Goal: Task Accomplishment & Management: Complete application form

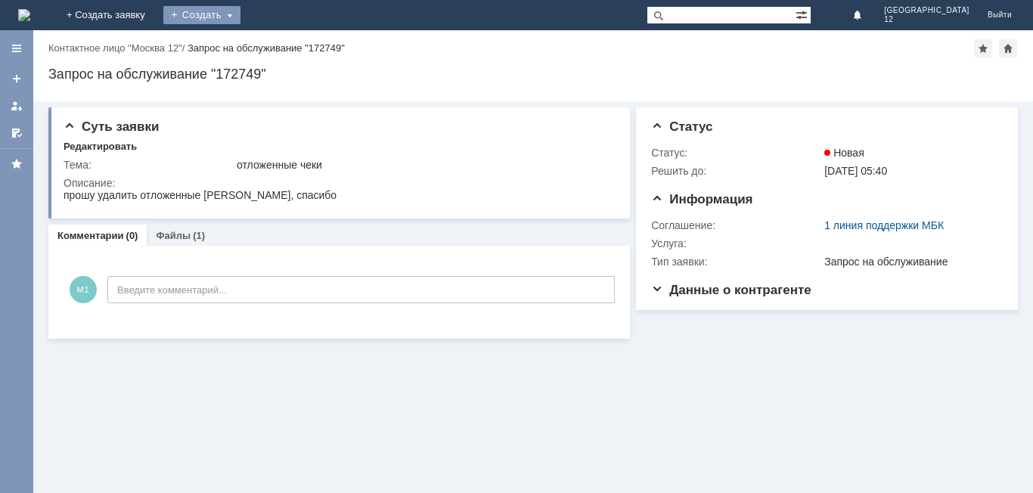
click at [240, 17] on div "Создать" at bounding box center [201, 15] width 77 height 18
click at [281, 48] on link "Заявка" at bounding box center [223, 45] width 115 height 18
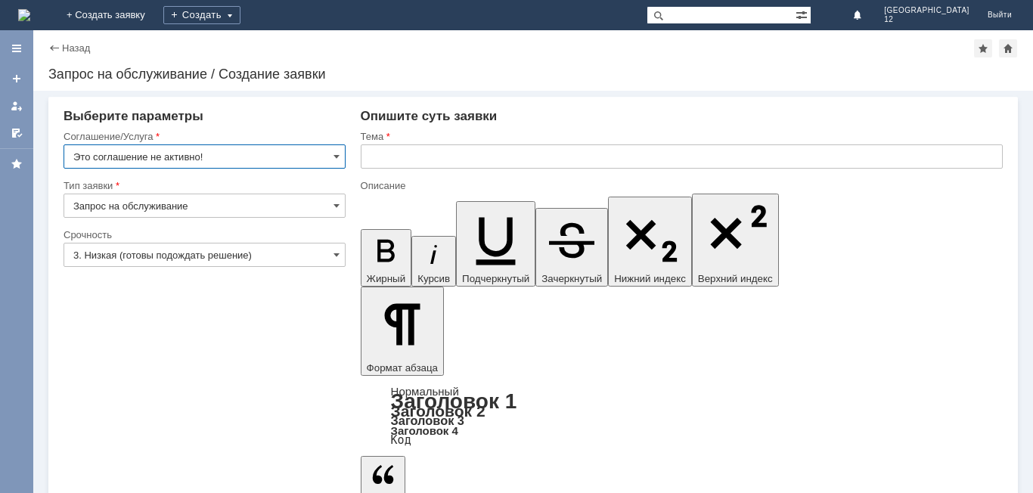
click at [340, 154] on input "Это соглашение не активно!" at bounding box center [205, 156] width 282 height 24
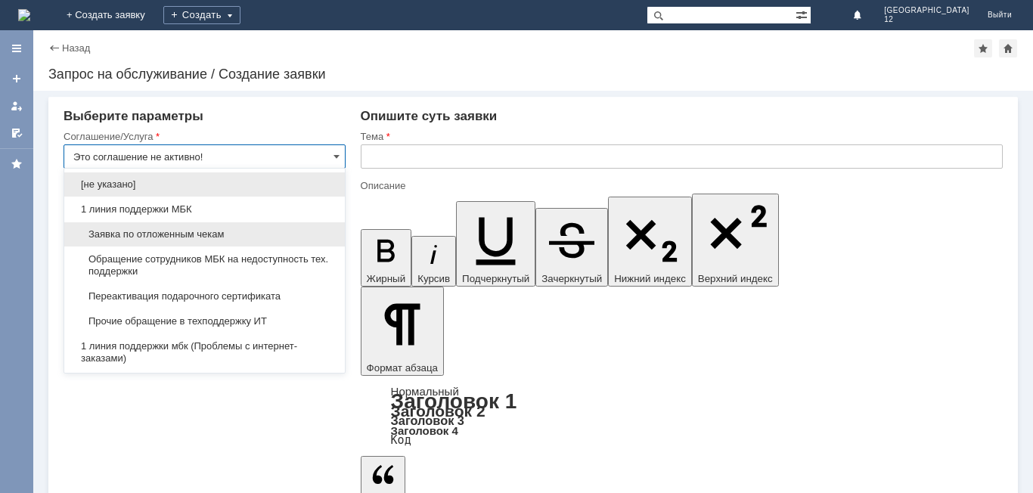
click at [228, 236] on span "Заявка по отложенным чекам" at bounding box center [204, 234] width 262 height 12
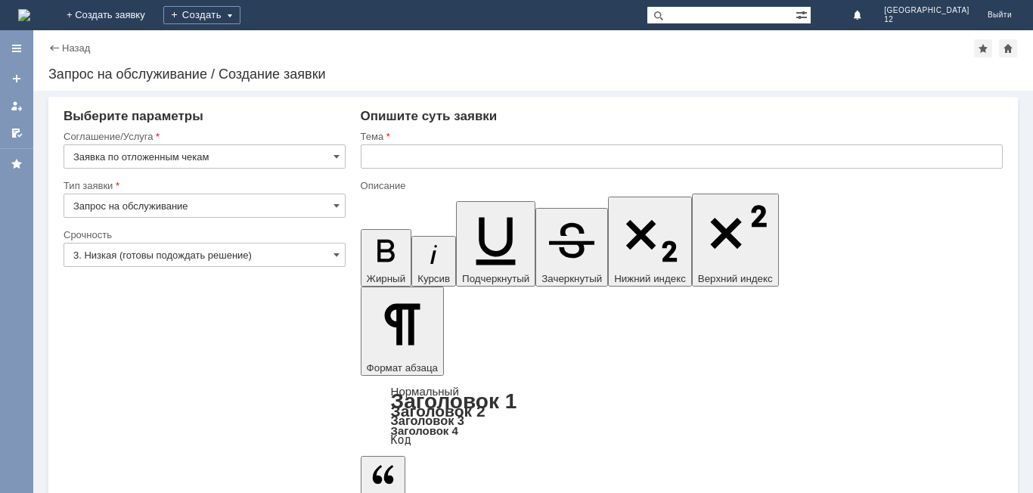
type input "Заявка по отложенным чекам"
click at [338, 255] on span at bounding box center [336, 255] width 6 height 12
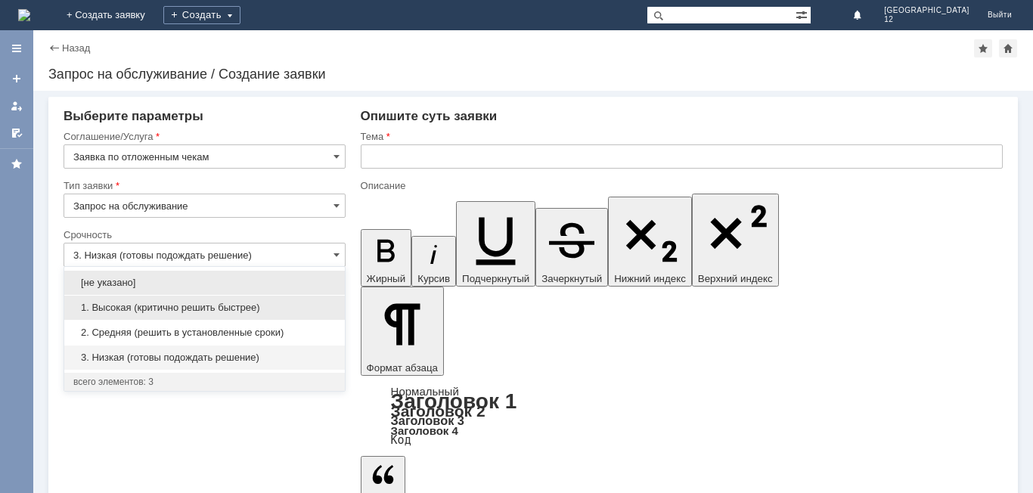
click at [175, 306] on span "1. Высокая (критично решить быстрее)" at bounding box center [204, 308] width 262 height 12
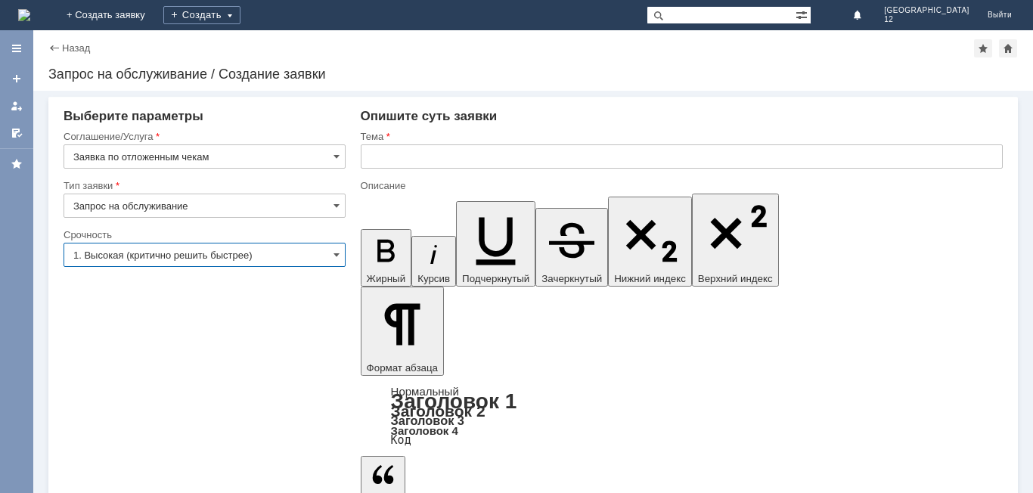
type input "1. Высокая (критично решить быстрее)"
click at [455, 155] on input "text" at bounding box center [682, 156] width 642 height 24
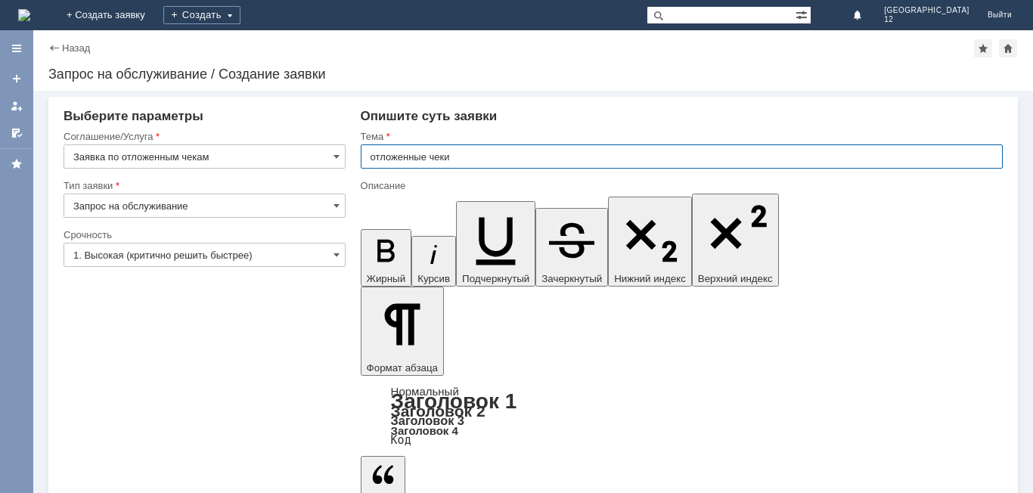
type input "отложенные чеки"
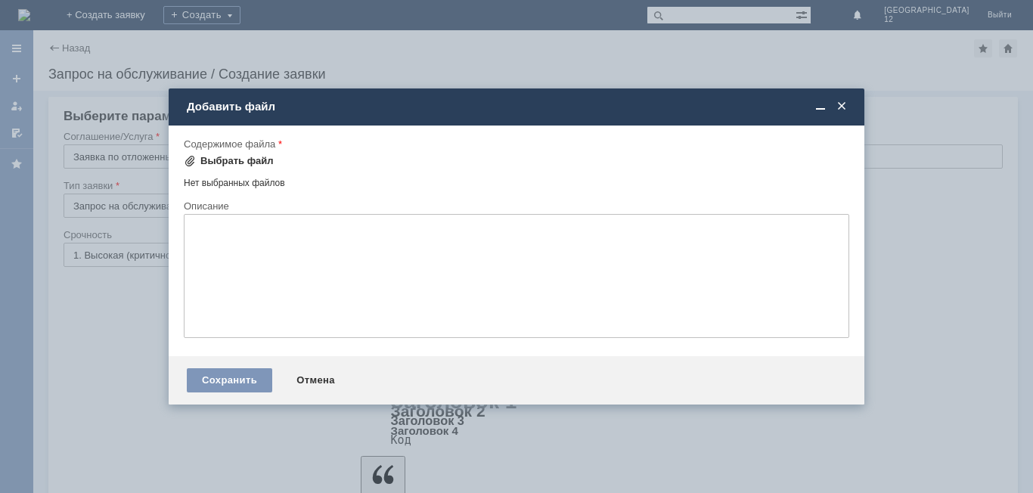
click at [219, 163] on div "Выбрать файл" at bounding box center [236, 161] width 73 height 12
